Goal: Check status

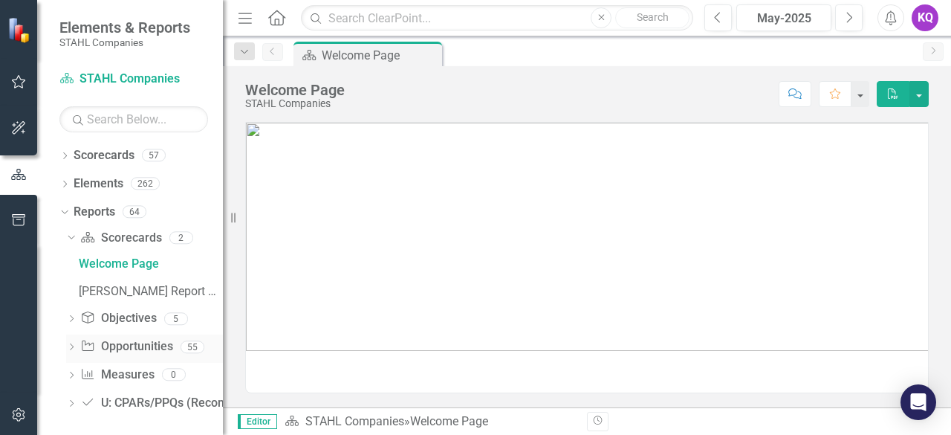
click at [67, 349] on icon "Dropdown" at bounding box center [71, 348] width 10 height 8
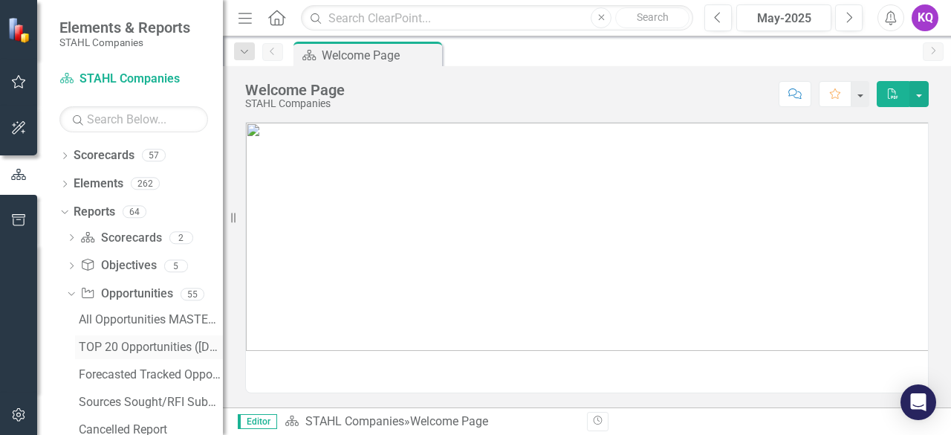
click at [123, 350] on div "TOP 20 Opportunities ([DATE] Process)" at bounding box center [151, 346] width 144 height 13
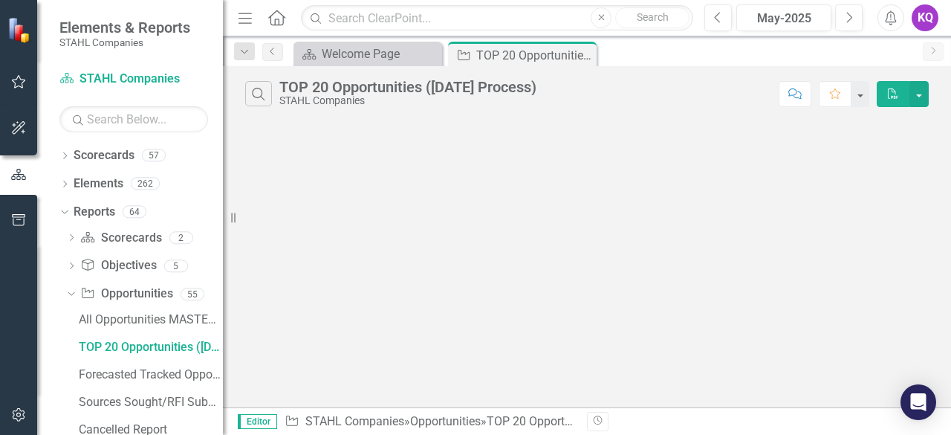
click at [242, 11] on icon "Menu" at bounding box center [245, 18] width 19 height 16
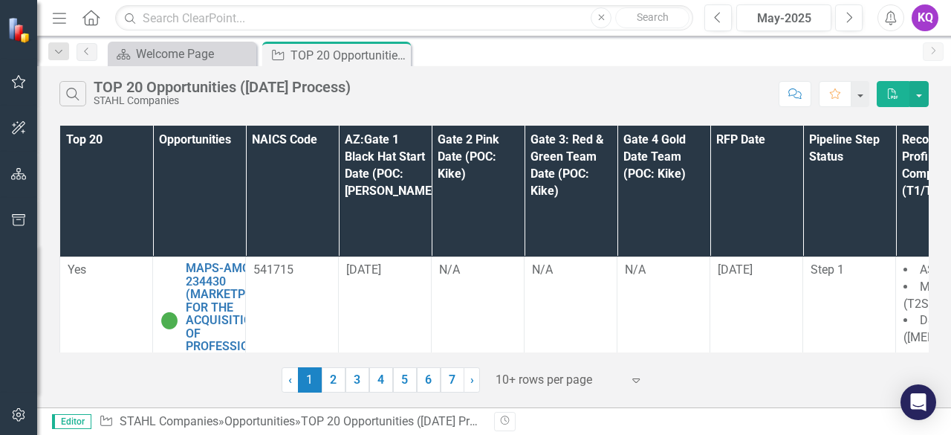
click at [832, 16] on div "Previous May-2025 Next" at bounding box center [788, 17] width 166 height 27
click at [847, 19] on icon "Next" at bounding box center [849, 17] width 8 height 13
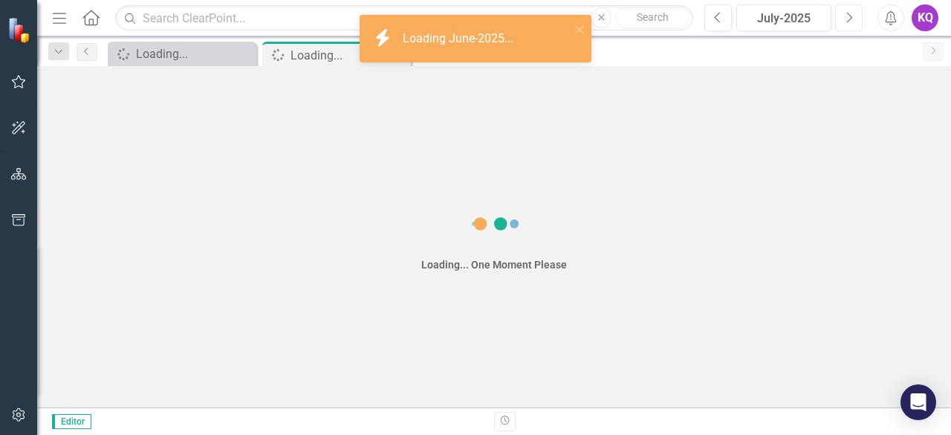
click at [847, 19] on icon "Next" at bounding box center [849, 17] width 8 height 13
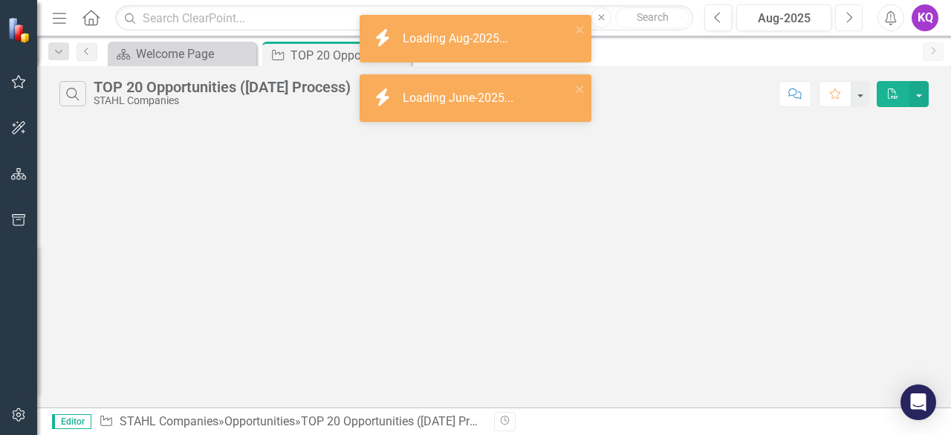
click at [847, 19] on icon "Next" at bounding box center [849, 17] width 8 height 13
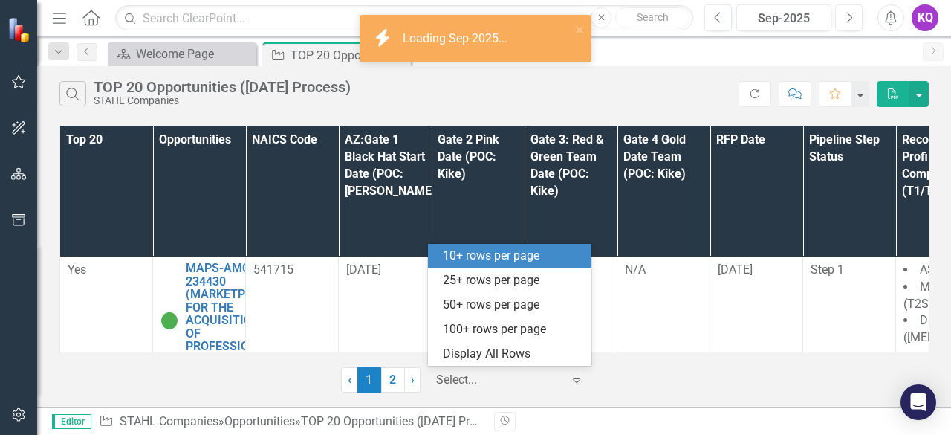
click at [492, 371] on div at bounding box center [499, 380] width 126 height 20
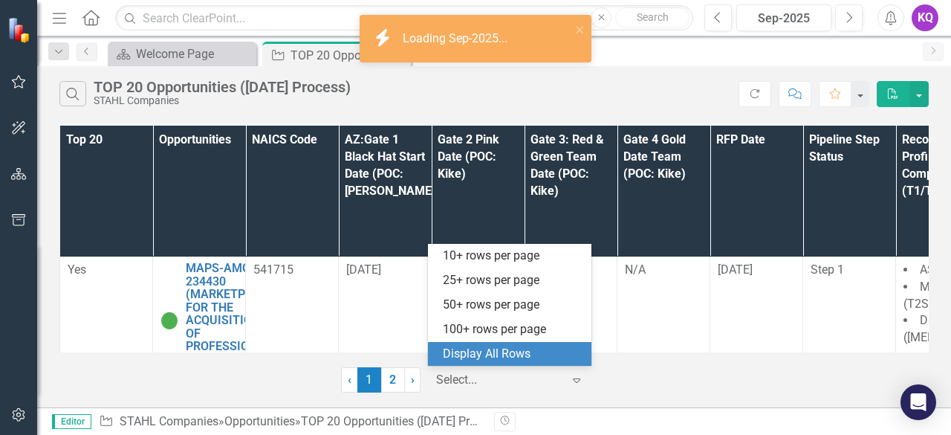
click at [483, 355] on div "Display All Rows" at bounding box center [513, 354] width 140 height 17
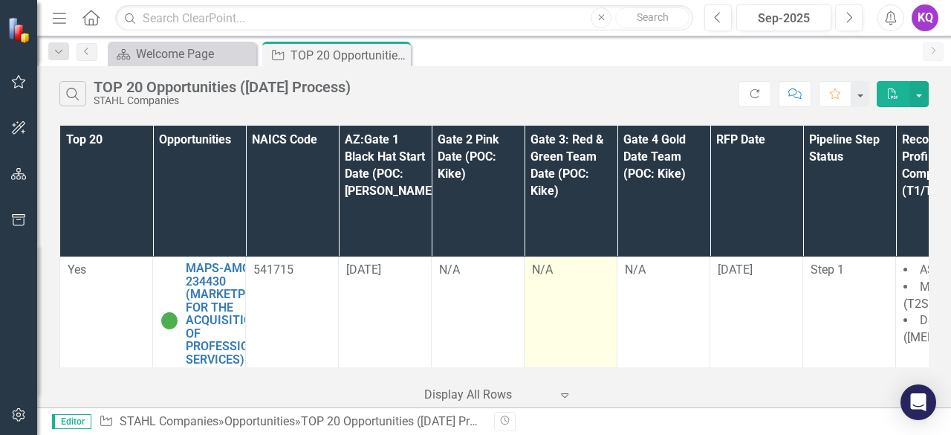
scroll to position [1454, 456]
